Goal: Obtain resource: Download file/media

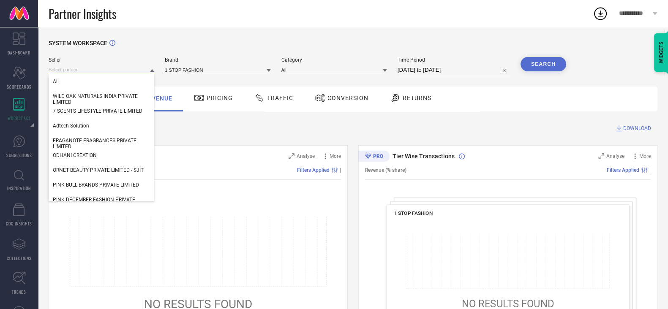
click at [92, 69] on input at bounding box center [102, 69] width 106 height 9
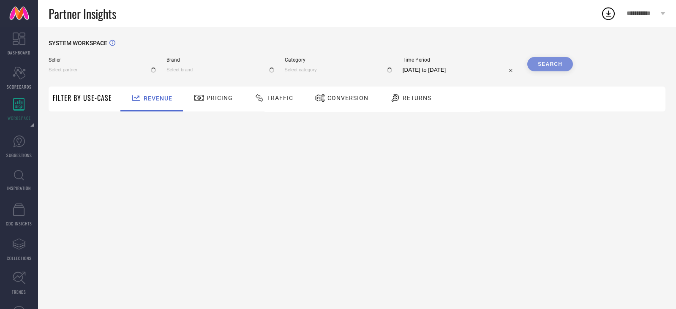
type input "All"
type input "1 STOP FASHION"
type input "All"
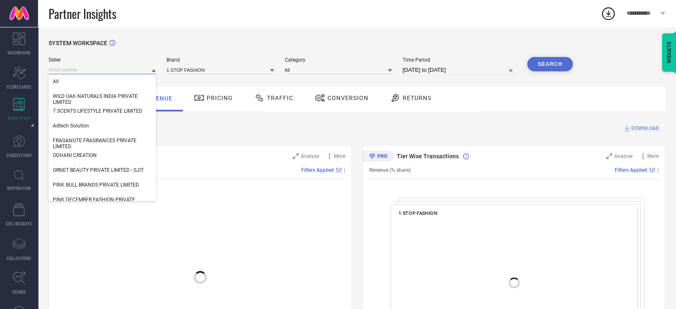
click at [125, 70] on input at bounding box center [102, 69] width 107 height 9
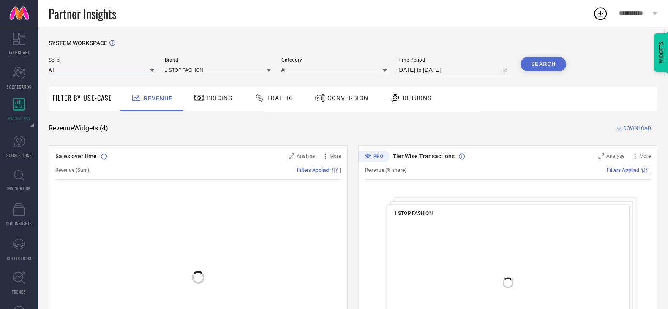
paste input "PEHNAWA THE FASHION"
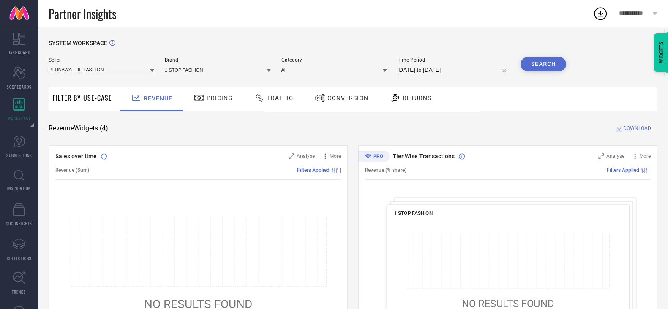
type input "PEHNAWA THE FASHION"
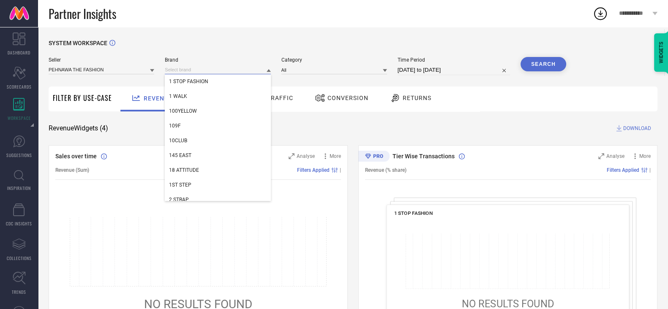
click at [195, 68] on input at bounding box center [218, 69] width 106 height 9
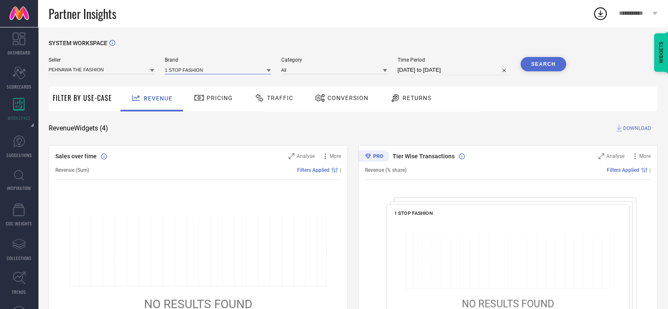
click at [195, 68] on input at bounding box center [218, 69] width 106 height 9
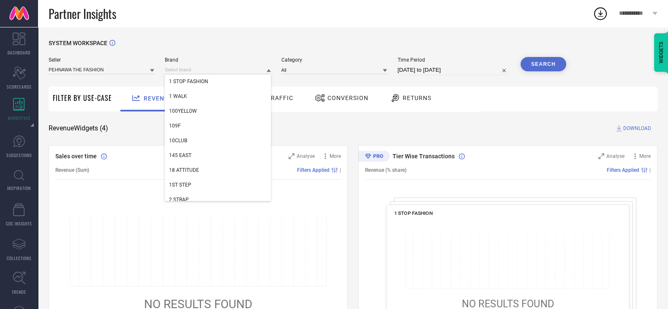
click at [155, 69] on div "Seller PEHNAWA THE FASHION Brand 1 STOP FASHION 1 WALK 100YELLOW 109F 10CLUB 14…" at bounding box center [307, 66] width 517 height 18
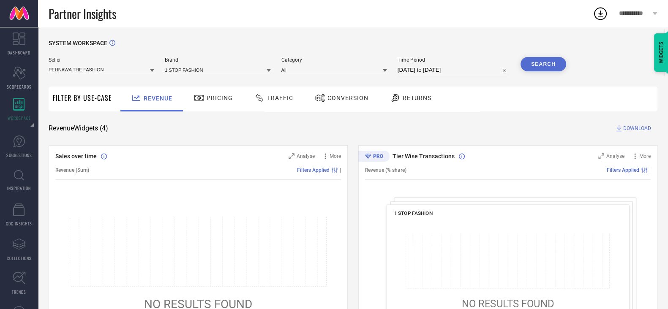
click at [151, 69] on icon at bounding box center [152, 70] width 4 height 4
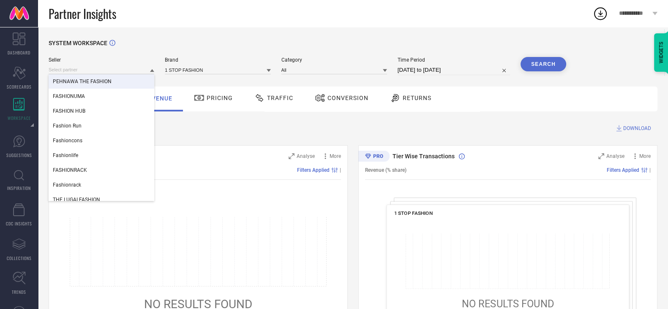
click at [123, 79] on div "PEHNAWA THE FASHION" at bounding box center [102, 81] width 106 height 14
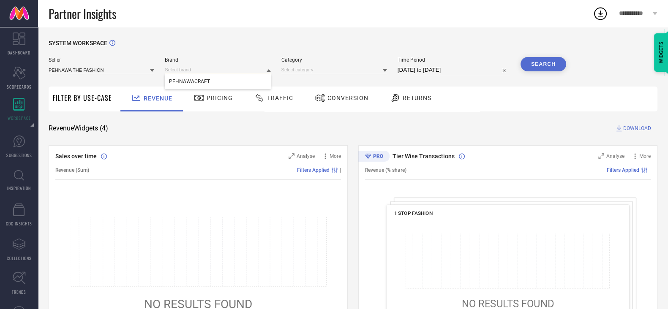
click at [179, 69] on input at bounding box center [218, 69] width 106 height 9
click at [188, 86] on div "PEHNAWACRAFT" at bounding box center [218, 81] width 106 height 14
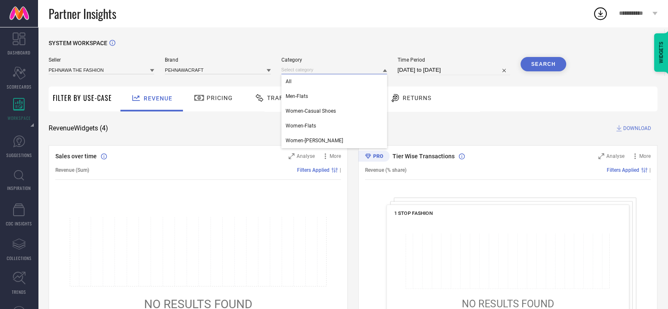
click at [292, 74] on input at bounding box center [334, 69] width 106 height 9
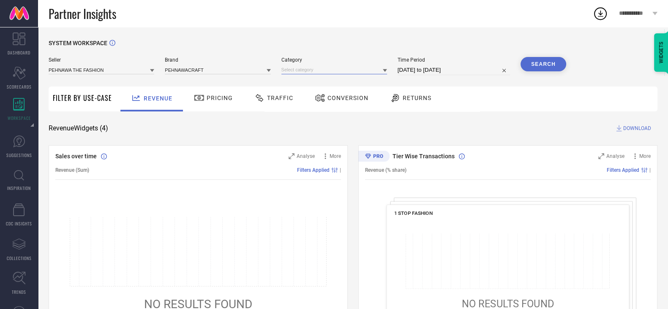
click at [292, 74] on input at bounding box center [334, 69] width 106 height 9
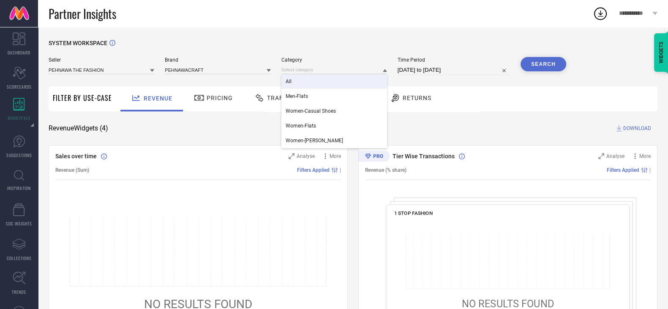
click at [294, 85] on div "All" at bounding box center [334, 81] width 106 height 14
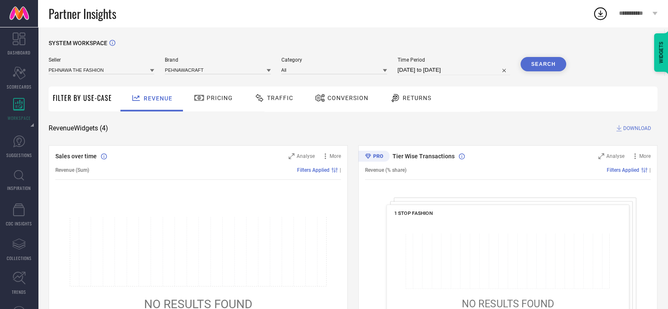
click at [420, 64] on div "Time Period [DATE] to [DATE]" at bounding box center [453, 66] width 112 height 18
select select "6"
select select "2025"
select select "7"
select select "2025"
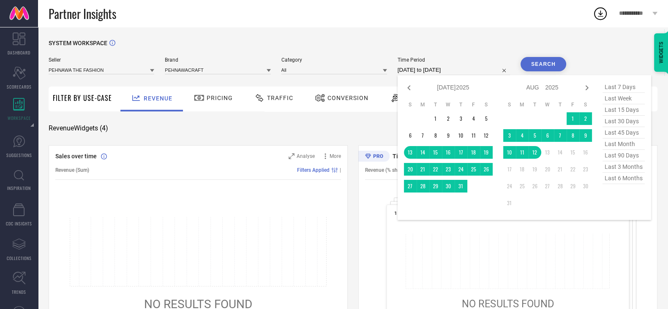
click at [430, 69] on input "[DATE] to [DATE]" at bounding box center [453, 70] width 112 height 10
click at [618, 111] on span "last 15 days" at bounding box center [623, 109] width 42 height 11
type input "[DATE] to [DATE]"
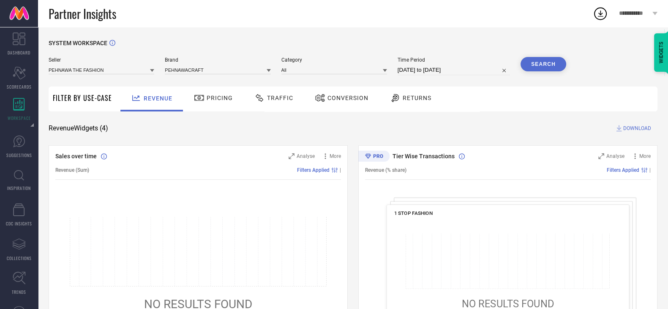
click at [550, 65] on button "Search" at bounding box center [543, 64] width 46 height 14
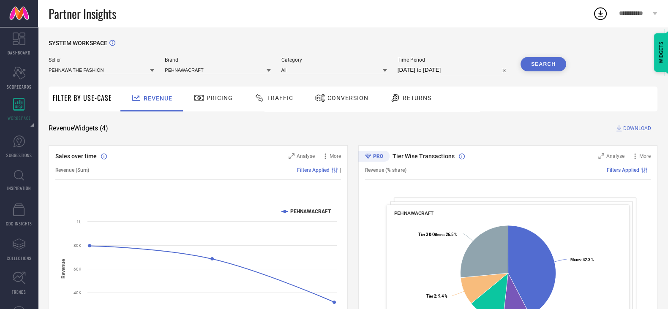
click at [343, 99] on span "Conversion" at bounding box center [347, 98] width 41 height 7
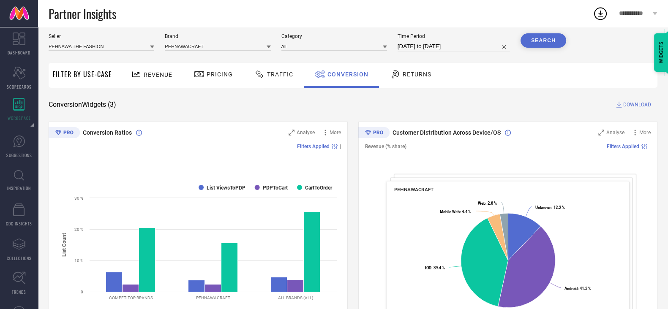
scroll to position [23, 0]
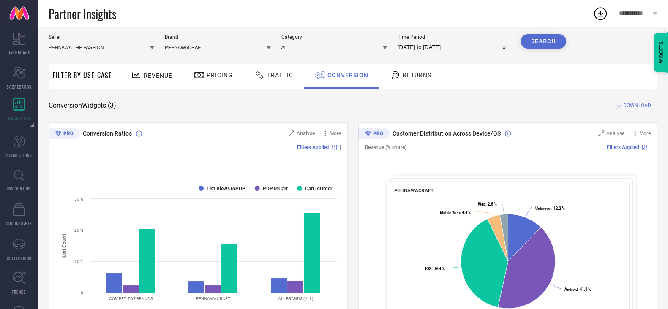
click at [533, 39] on button "Search" at bounding box center [543, 41] width 46 height 14
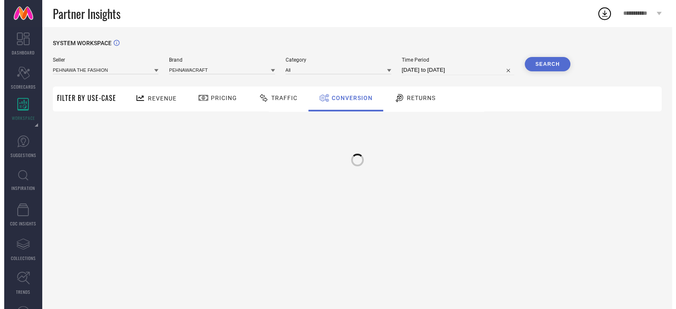
scroll to position [0, 0]
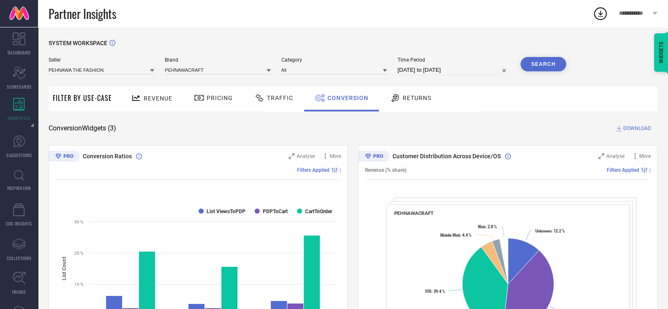
click at [634, 127] on span "DOWNLOAD" at bounding box center [637, 128] width 28 height 8
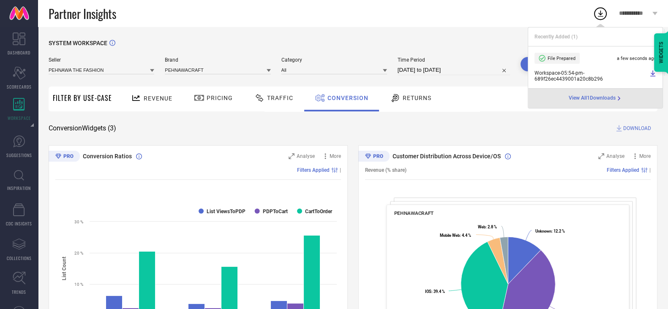
click at [581, 102] on span "View All 1 Downloads" at bounding box center [592, 98] width 47 height 7
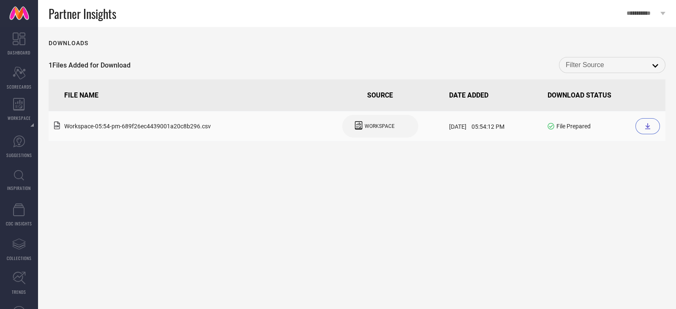
click at [647, 129] on icon at bounding box center [647, 126] width 5 height 6
drag, startPoint x: 485, startPoint y: 16, endPoint x: 505, endPoint y: 4, distance: 22.9
click at [485, 16] on div "Partner Insights" at bounding box center [332, 13] width 567 height 27
click at [642, 132] on div at bounding box center [647, 126] width 24 height 16
click at [22, 45] on link "DASHBOARD" at bounding box center [19, 44] width 38 height 34
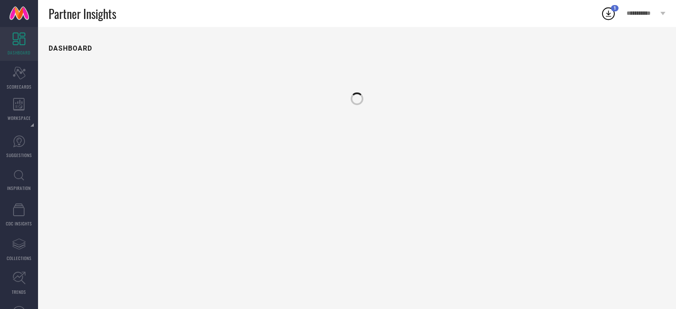
click at [22, 45] on link "DASHBOARD" at bounding box center [19, 44] width 38 height 34
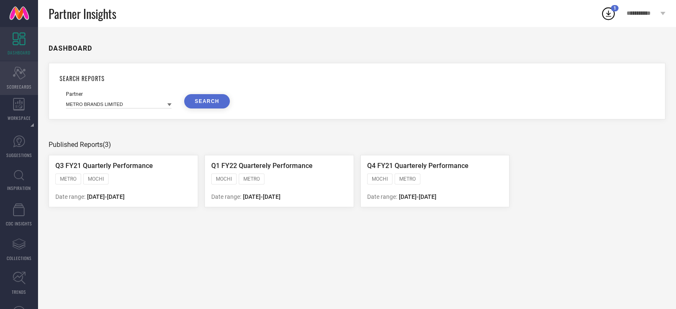
click at [18, 82] on div "Scorecard SCORECARDS" at bounding box center [19, 78] width 38 height 34
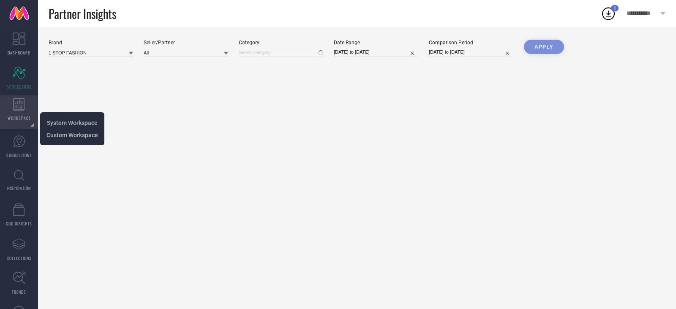
click at [19, 109] on icon at bounding box center [18, 104] width 11 height 13
type input "All"
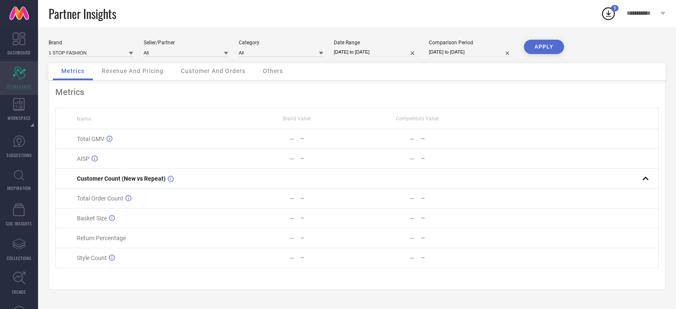
click at [18, 75] on icon "Scorecard" at bounding box center [19, 73] width 13 height 13
click at [613, 11] on span "1" at bounding box center [614, 7] width 3 height 5
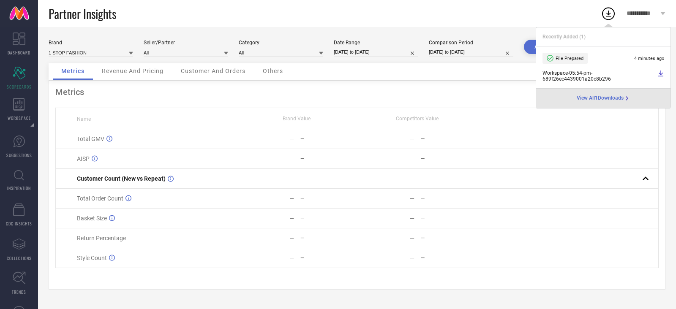
click at [661, 75] on icon at bounding box center [660, 73] width 7 height 7
click at [585, 75] on span "Workspace - 05:54-pm - 689f26ec4439001a20c8b296" at bounding box center [598, 76] width 113 height 12
click at [593, 101] on span "View All 1 Downloads" at bounding box center [600, 98] width 47 height 7
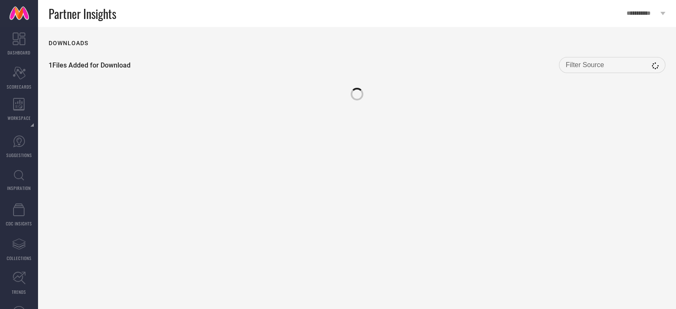
click at [593, 101] on div "Downloads 1 Files Added for Download loading options" at bounding box center [357, 168] width 638 height 282
